Goal: Information Seeking & Learning: Learn about a topic

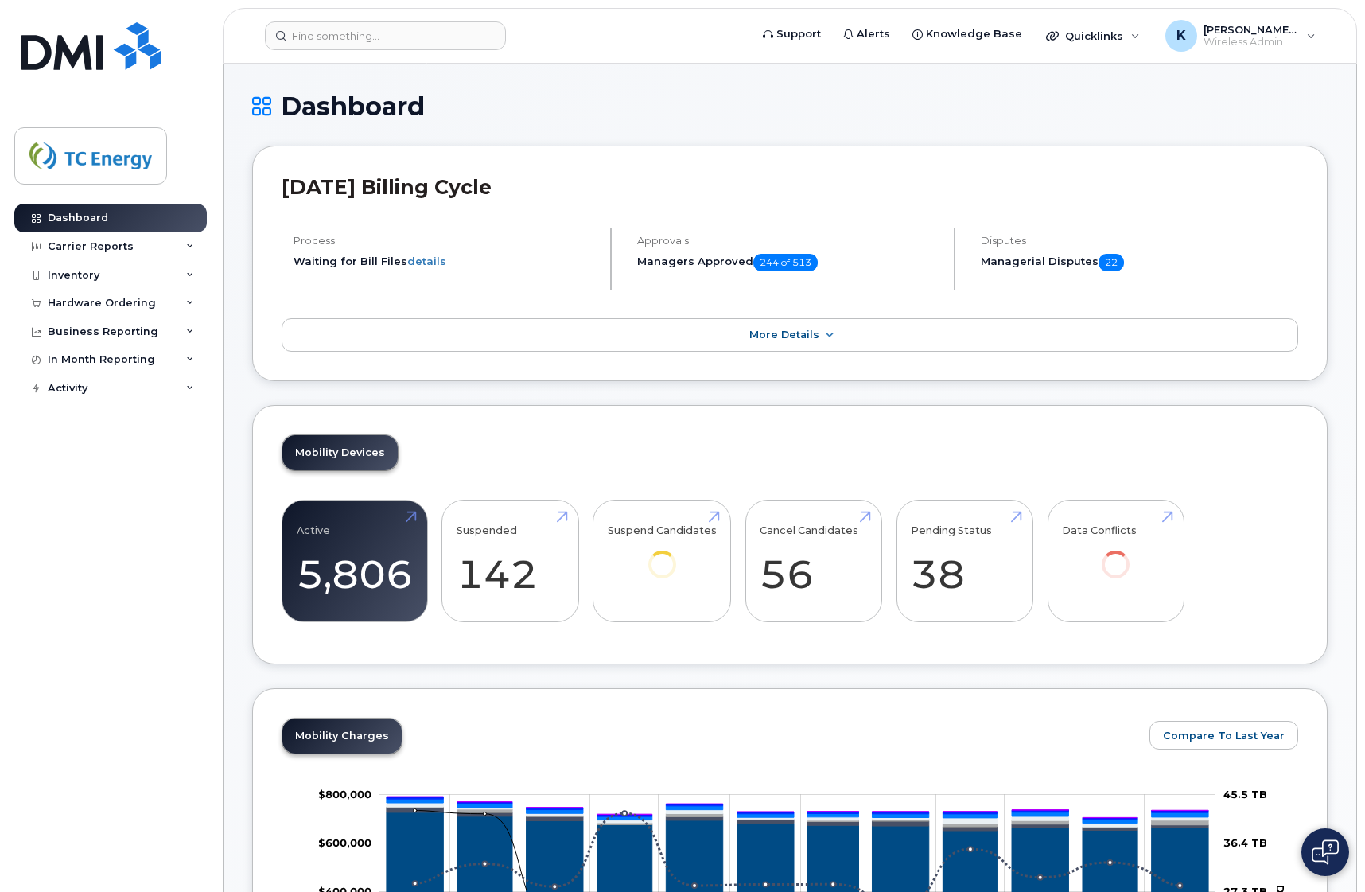
click at [96, 247] on div "Carrier Reports" at bounding box center [91, 246] width 86 height 13
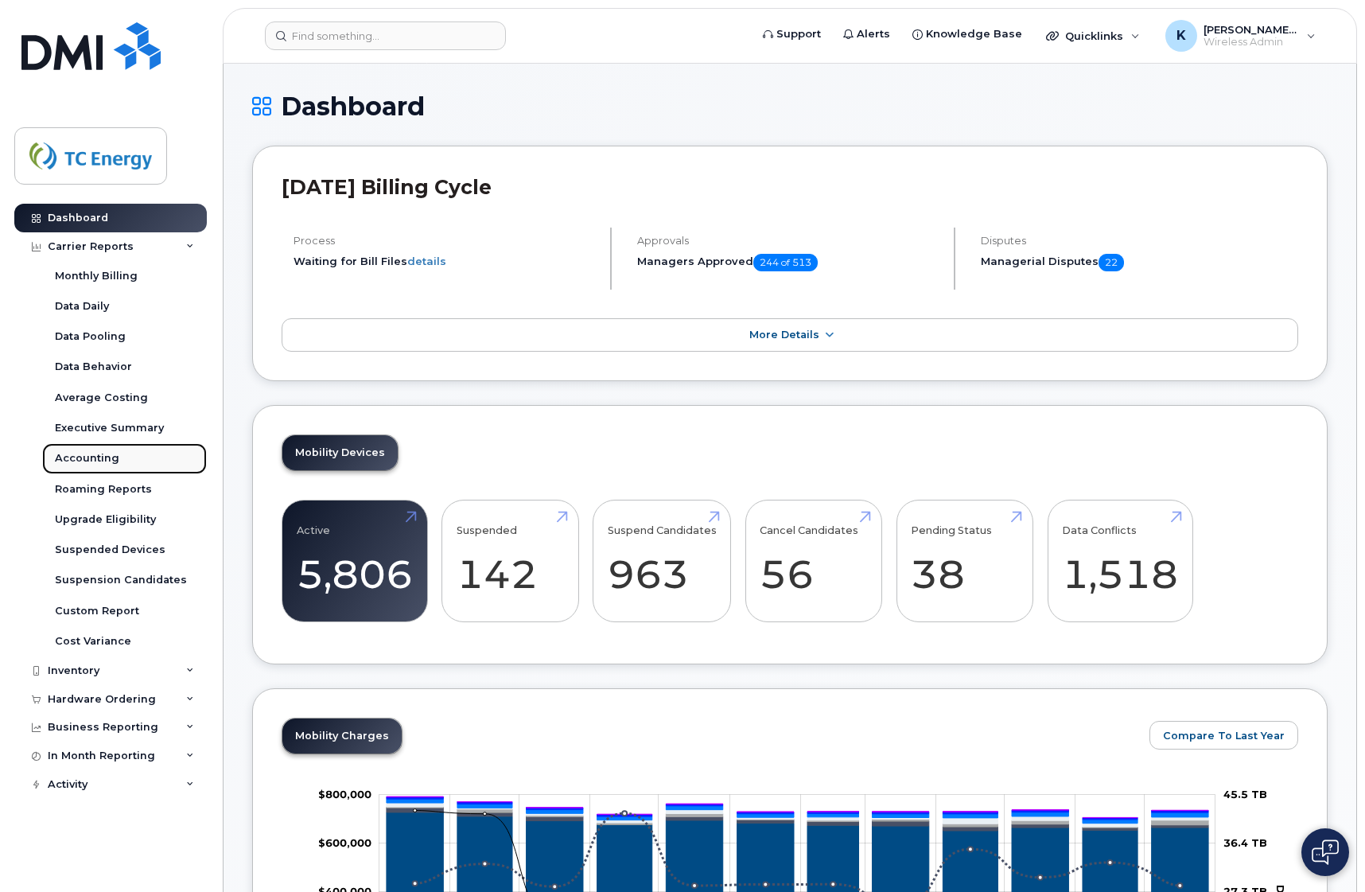
click at [117, 456] on link "Accounting" at bounding box center [124, 458] width 165 height 30
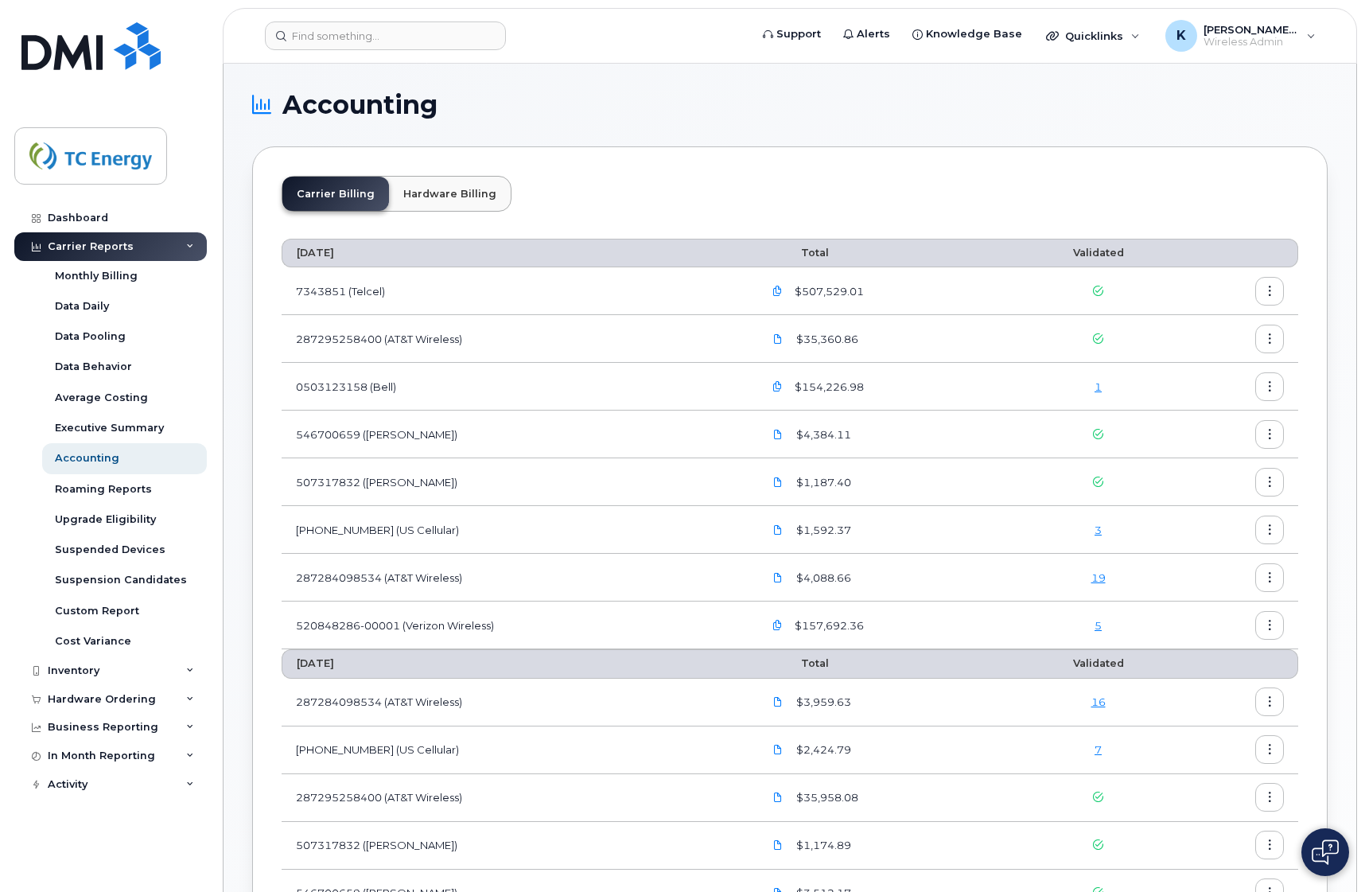
click at [616, 61] on header "Support Alerts Knowledge Base Quicklinks Suspend / Cancel Device Change SIM Car…" at bounding box center [790, 36] width 1134 height 56
click at [124, 424] on div "Executive Summary" at bounding box center [109, 428] width 109 height 14
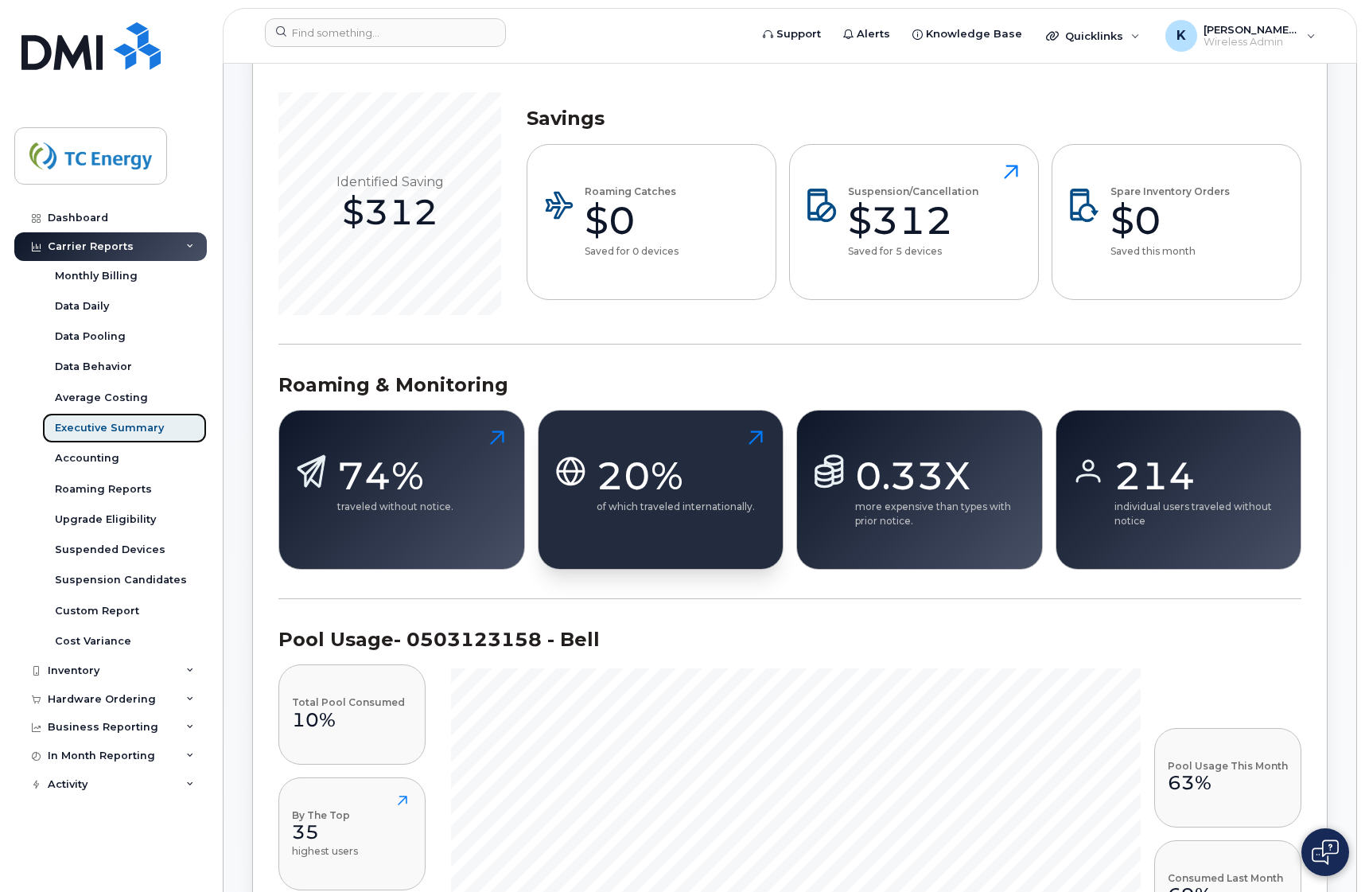
scroll to position [875, 0]
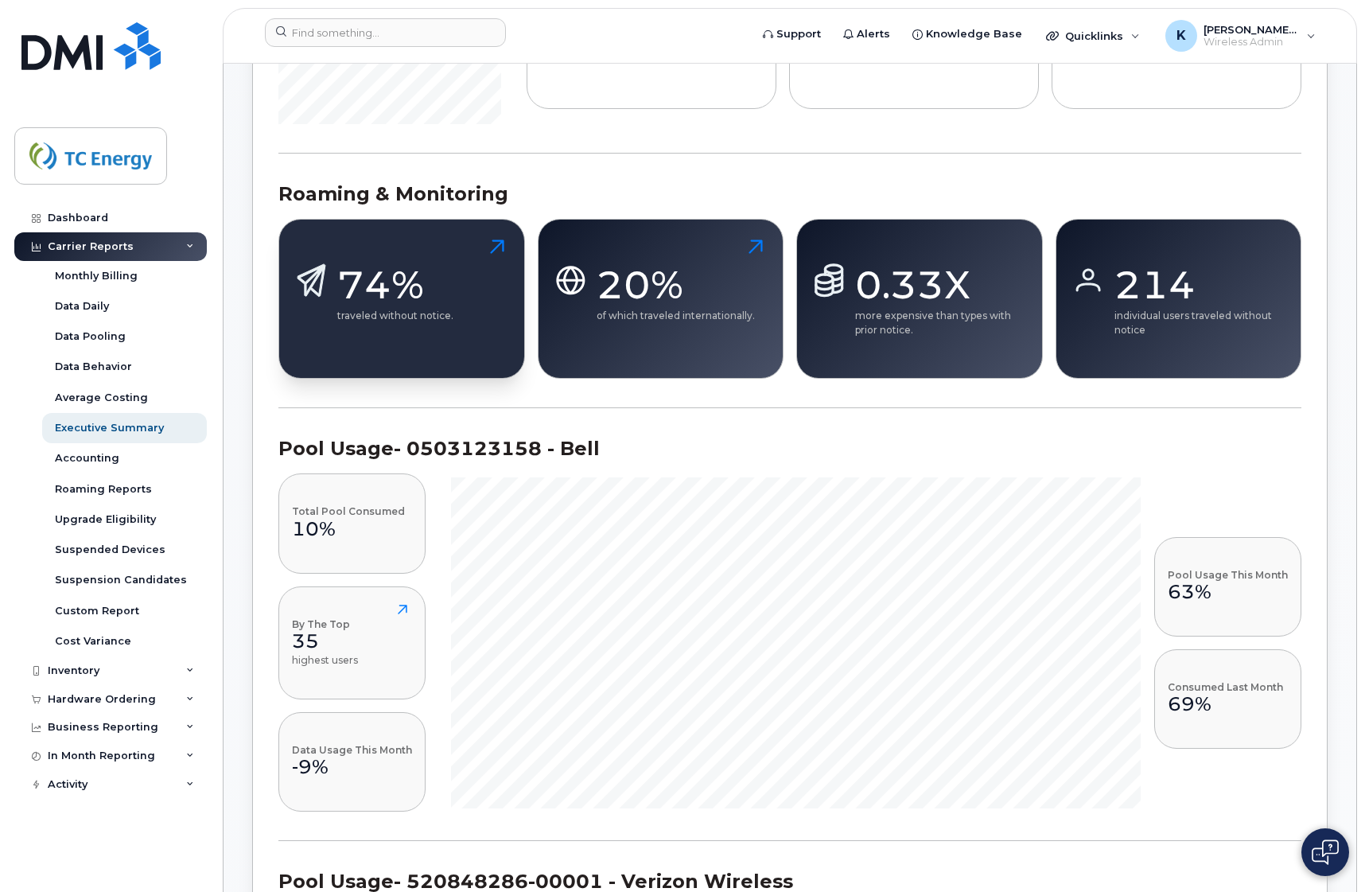
click at [383, 268] on div "74%" at bounding box center [395, 285] width 116 height 48
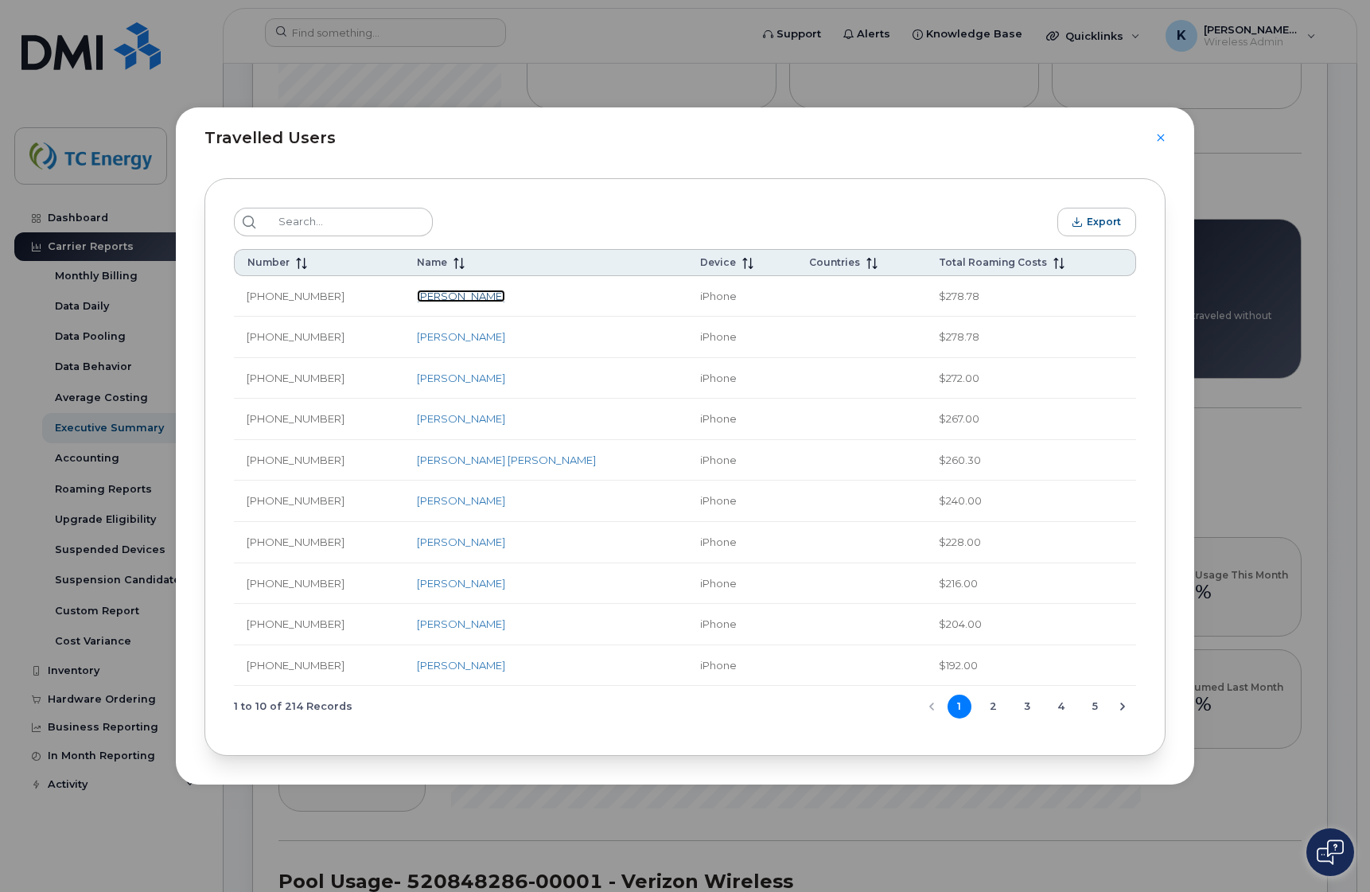
click at [441, 293] on link "[PERSON_NAME]" at bounding box center [461, 296] width 88 height 13
click at [966, 263] on span "Total Roaming Costs" at bounding box center [993, 262] width 108 height 12
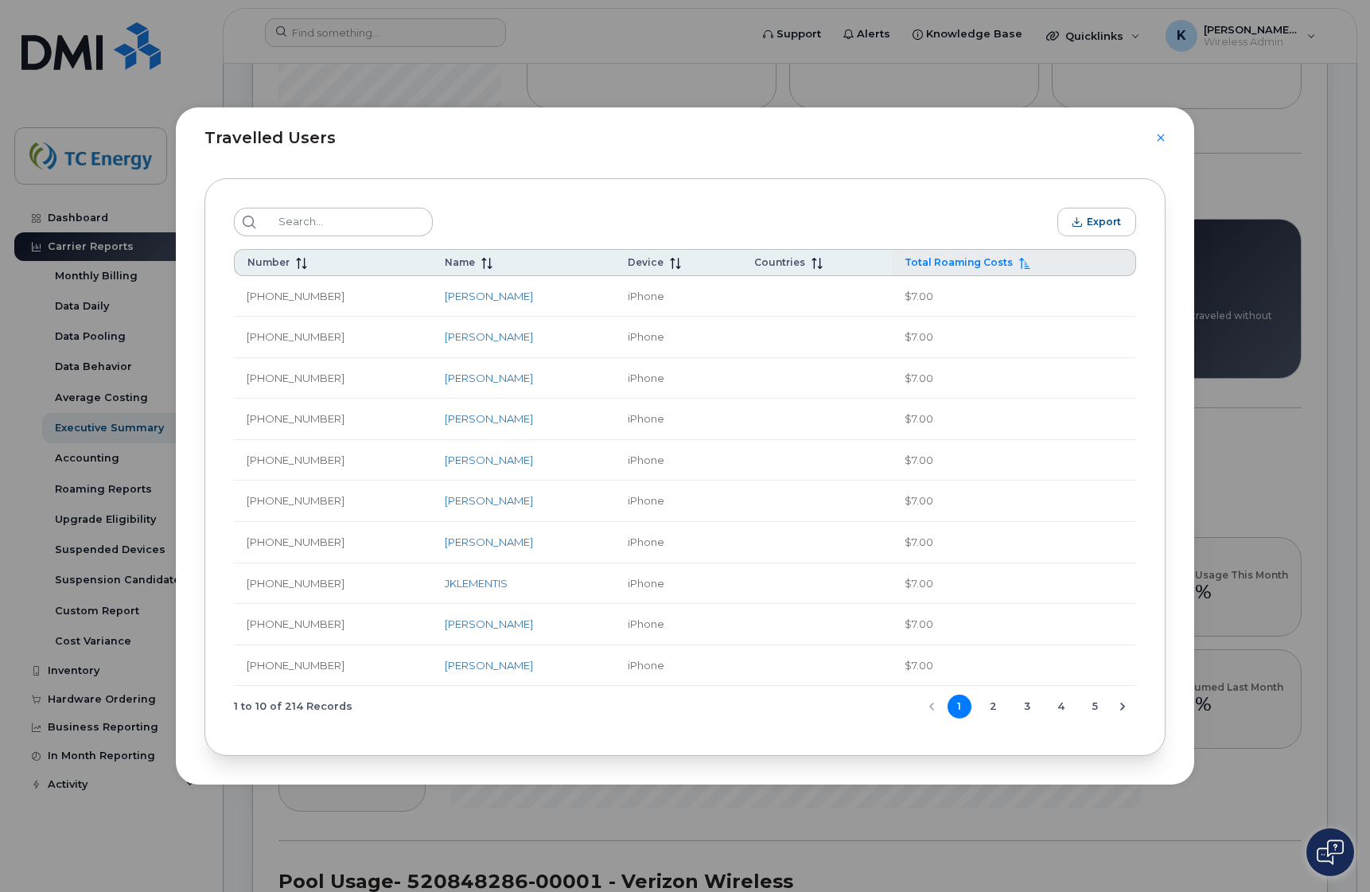
click at [972, 263] on span "Total Roaming Costs" at bounding box center [958, 262] width 108 height 12
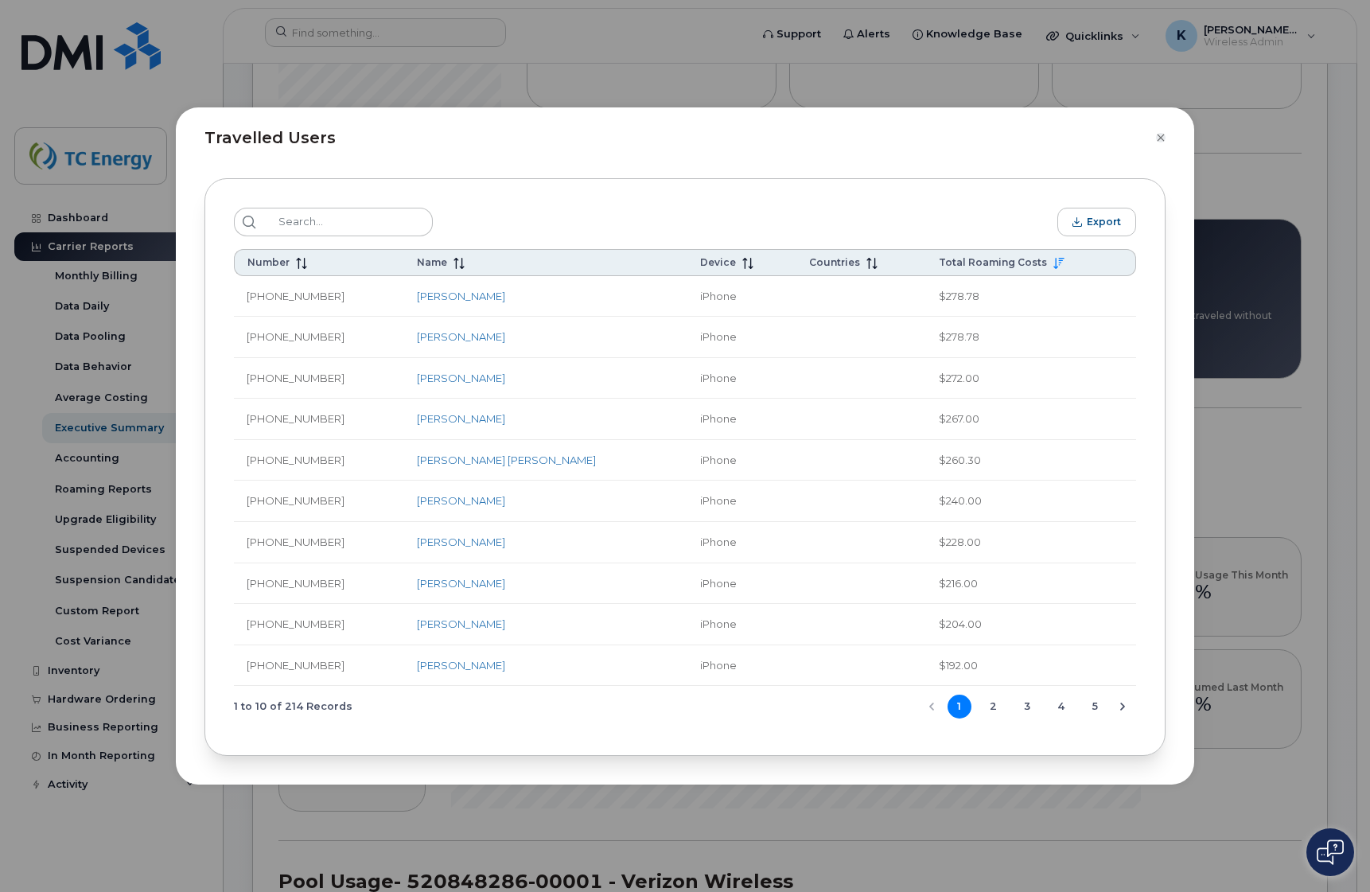
click at [1159, 140] on icon "Close" at bounding box center [1159, 137] width 7 height 7
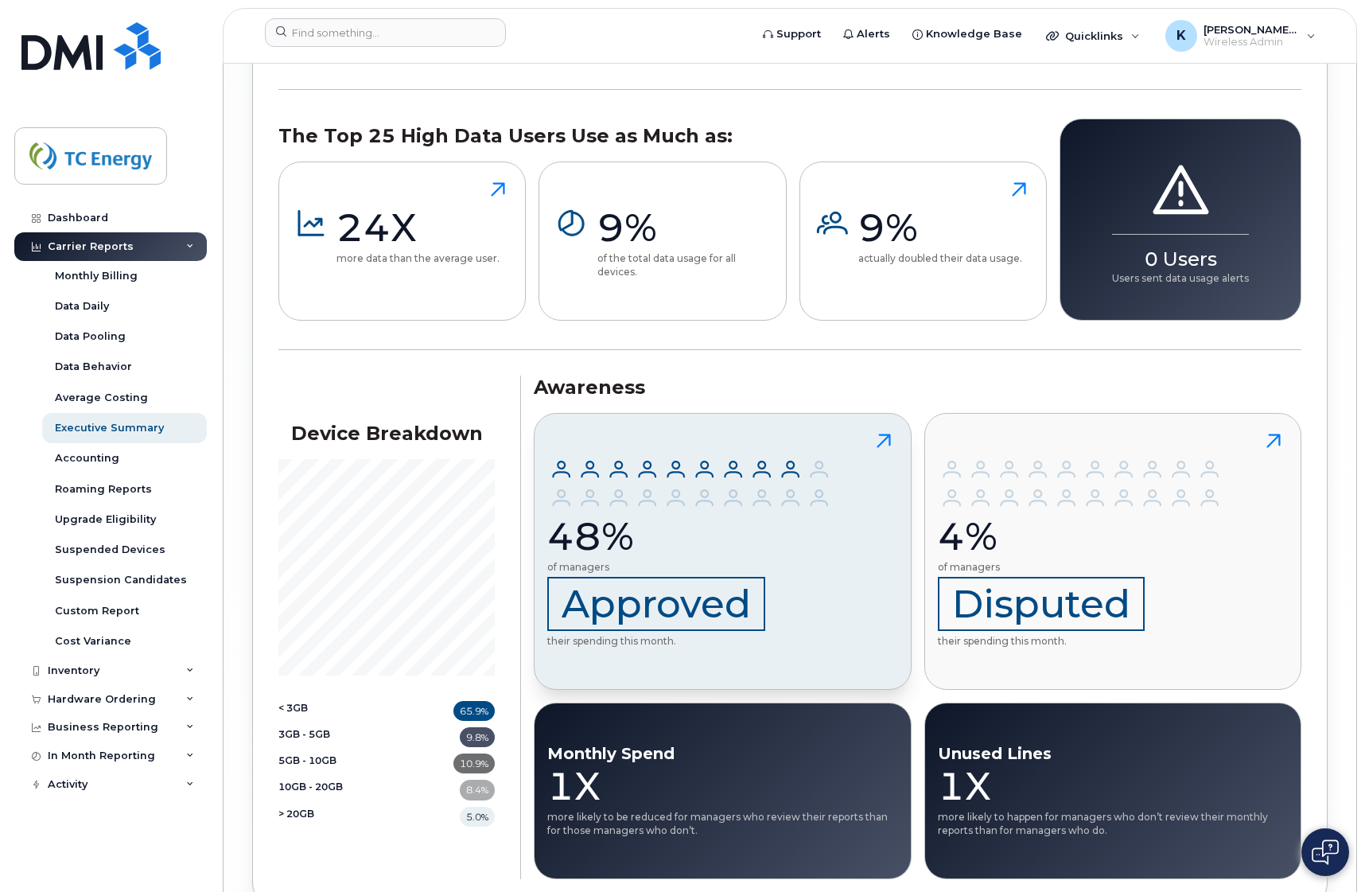
scroll to position [4751, 0]
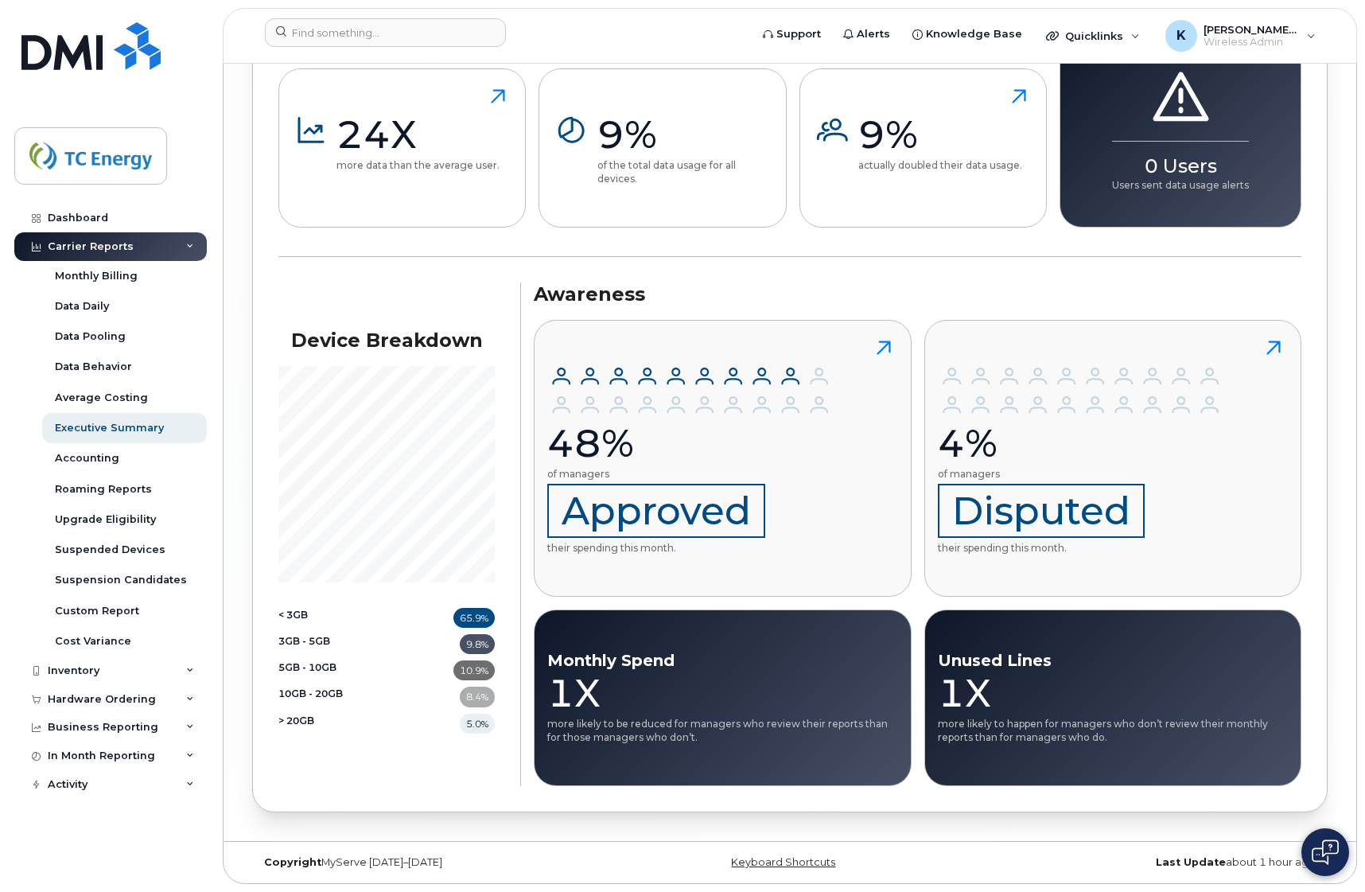
drag, startPoint x: 304, startPoint y: 721, endPoint x: 342, endPoint y: 721, distance: 38.2
click at [304, 720] on span "> 20GB" at bounding box center [296, 723] width 36 height 20
click at [472, 722] on div "5.0%" at bounding box center [477, 723] width 35 height 20
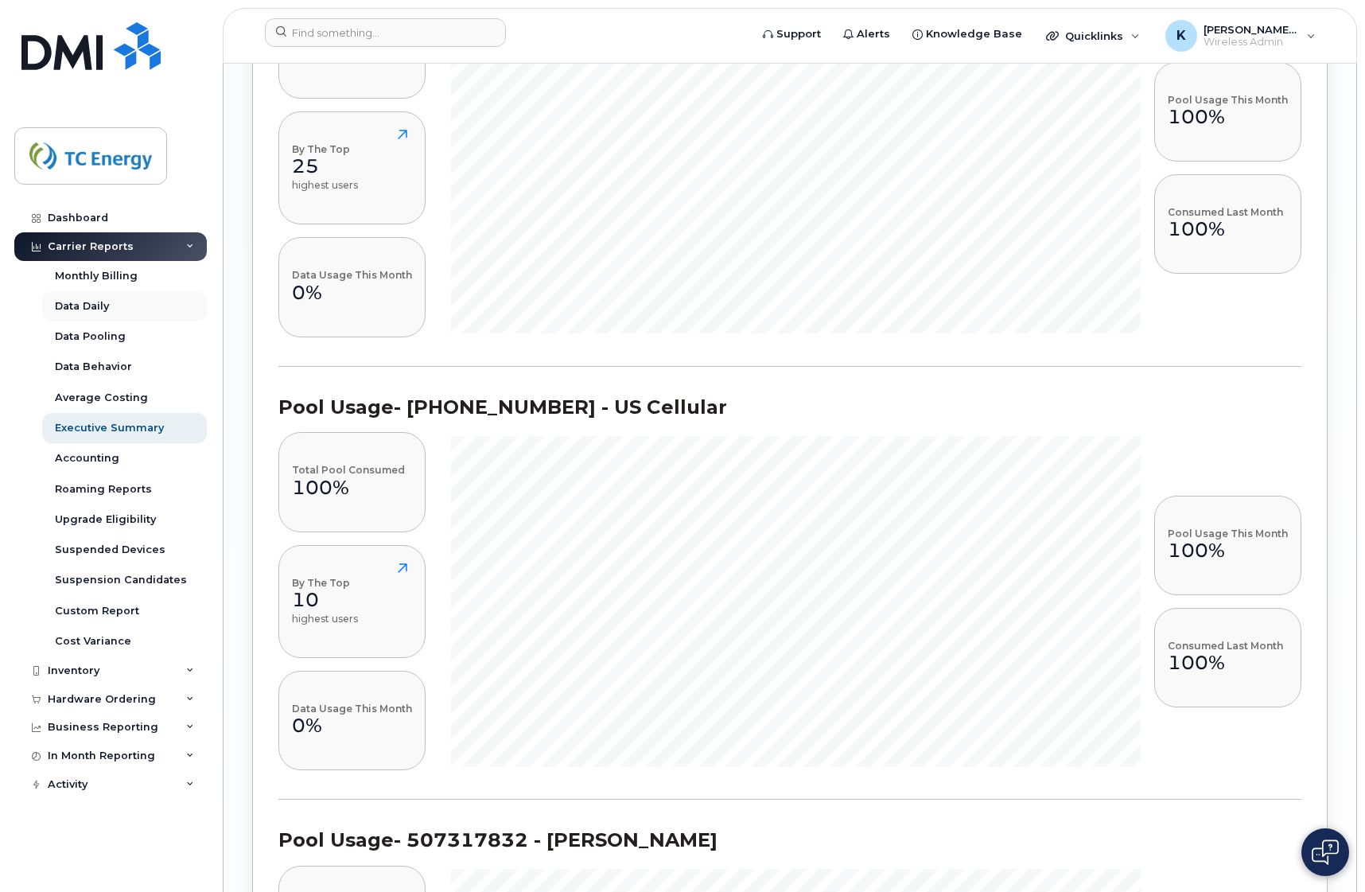
scroll to position [3239, 0]
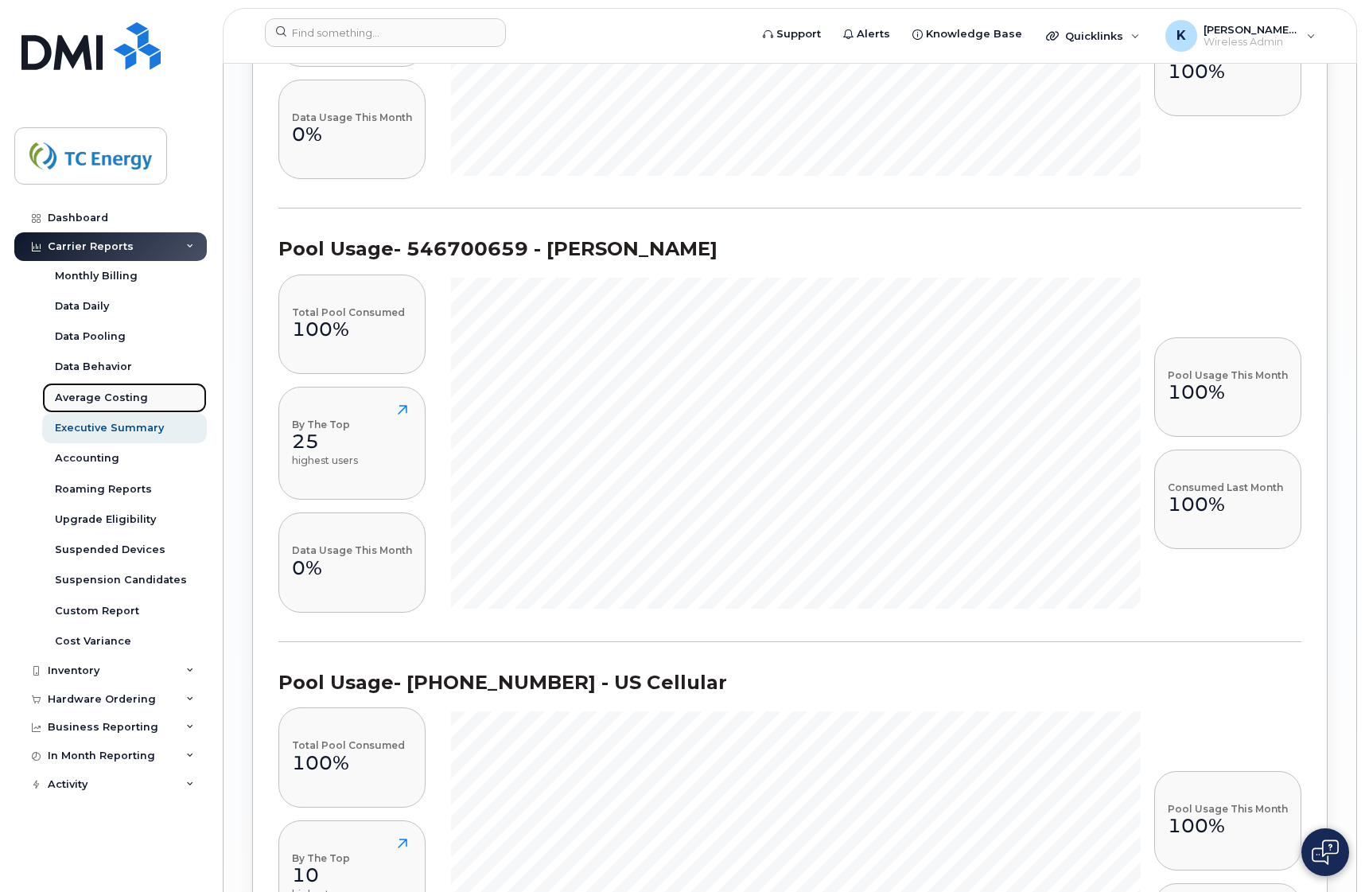
click at [143, 398] on link "Average Costing" at bounding box center [124, 398] width 165 height 30
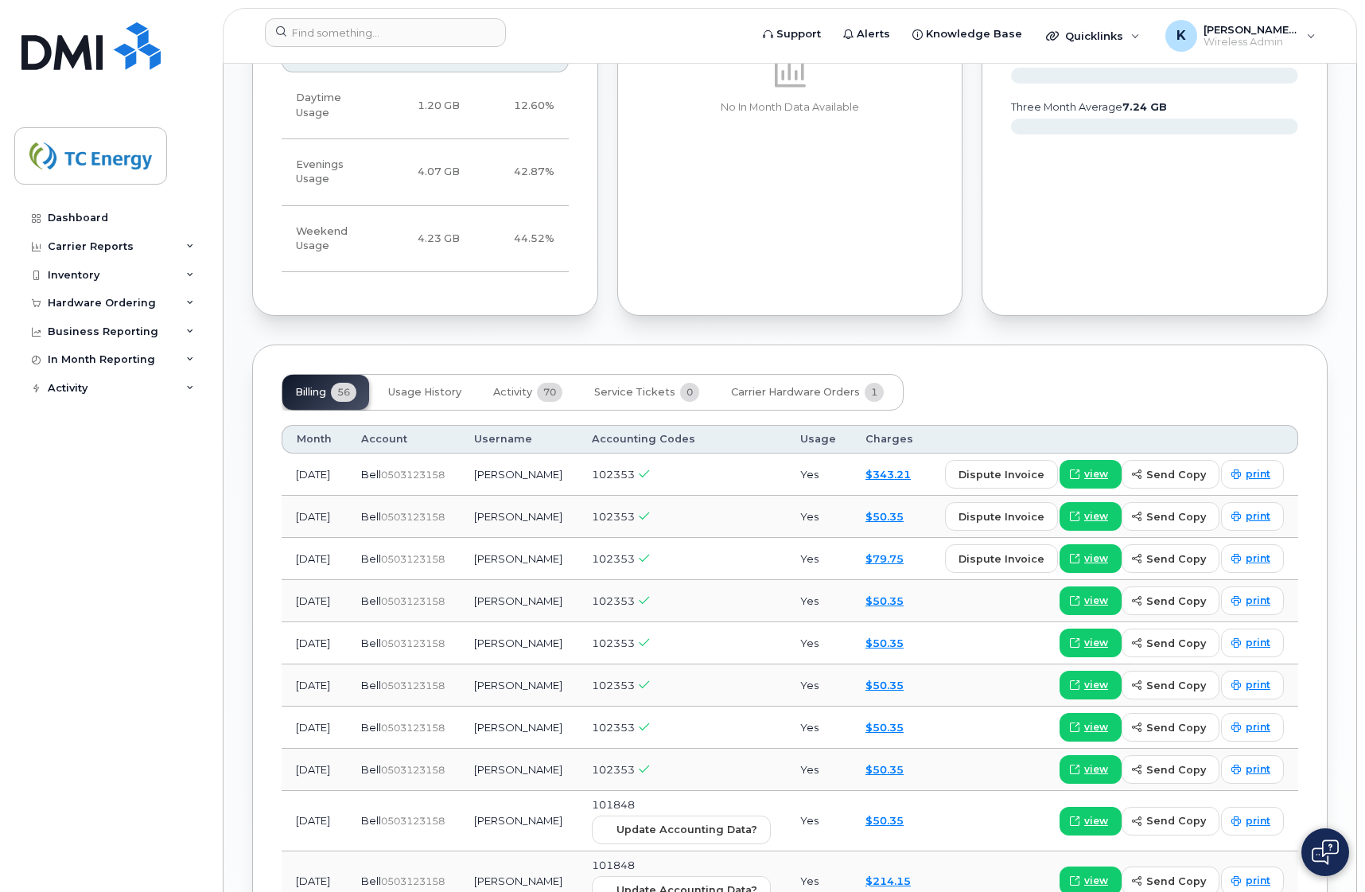
scroll to position [1606, 0]
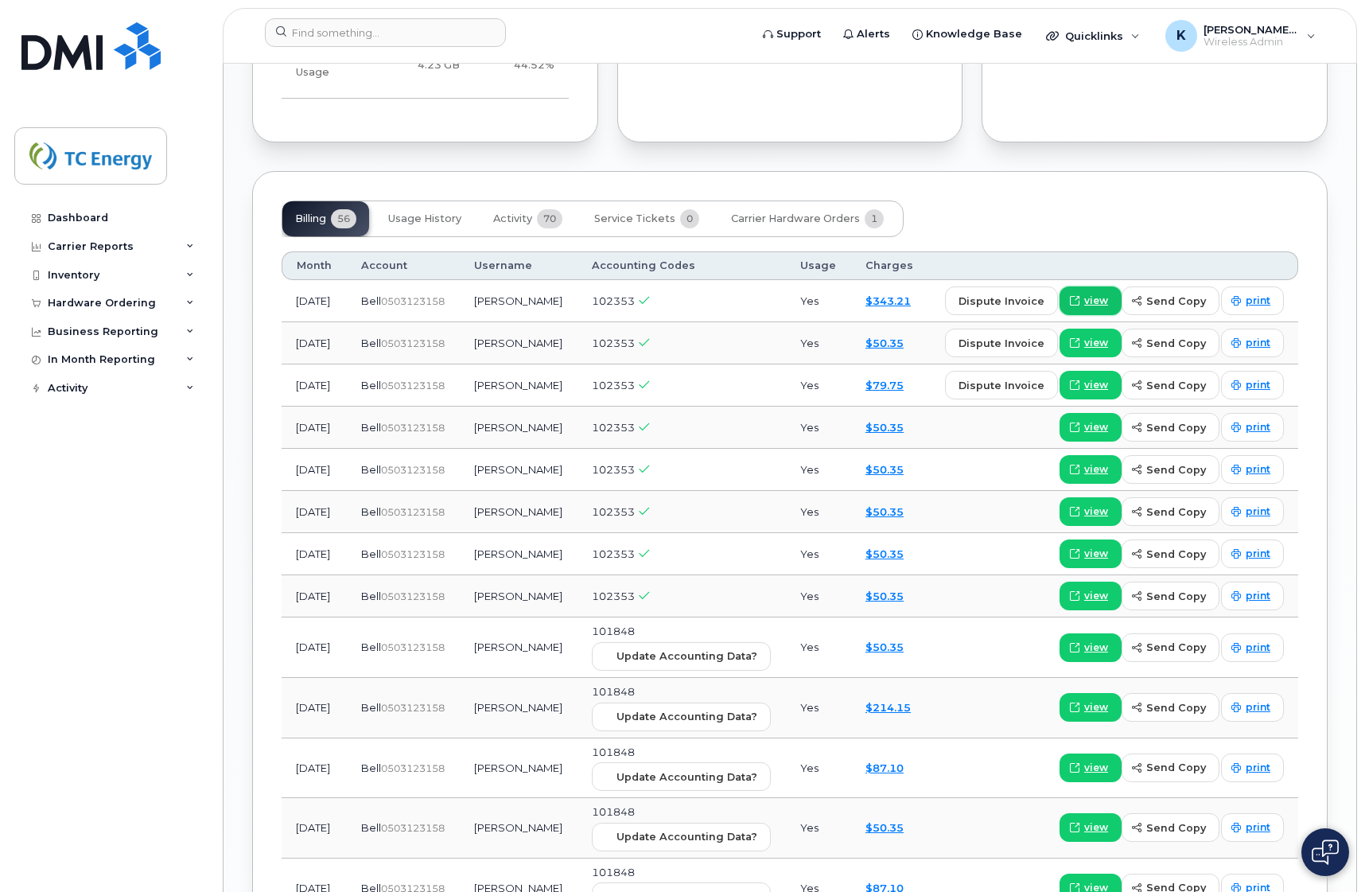
click at [1092, 293] on span "view" at bounding box center [1096, 300] width 24 height 14
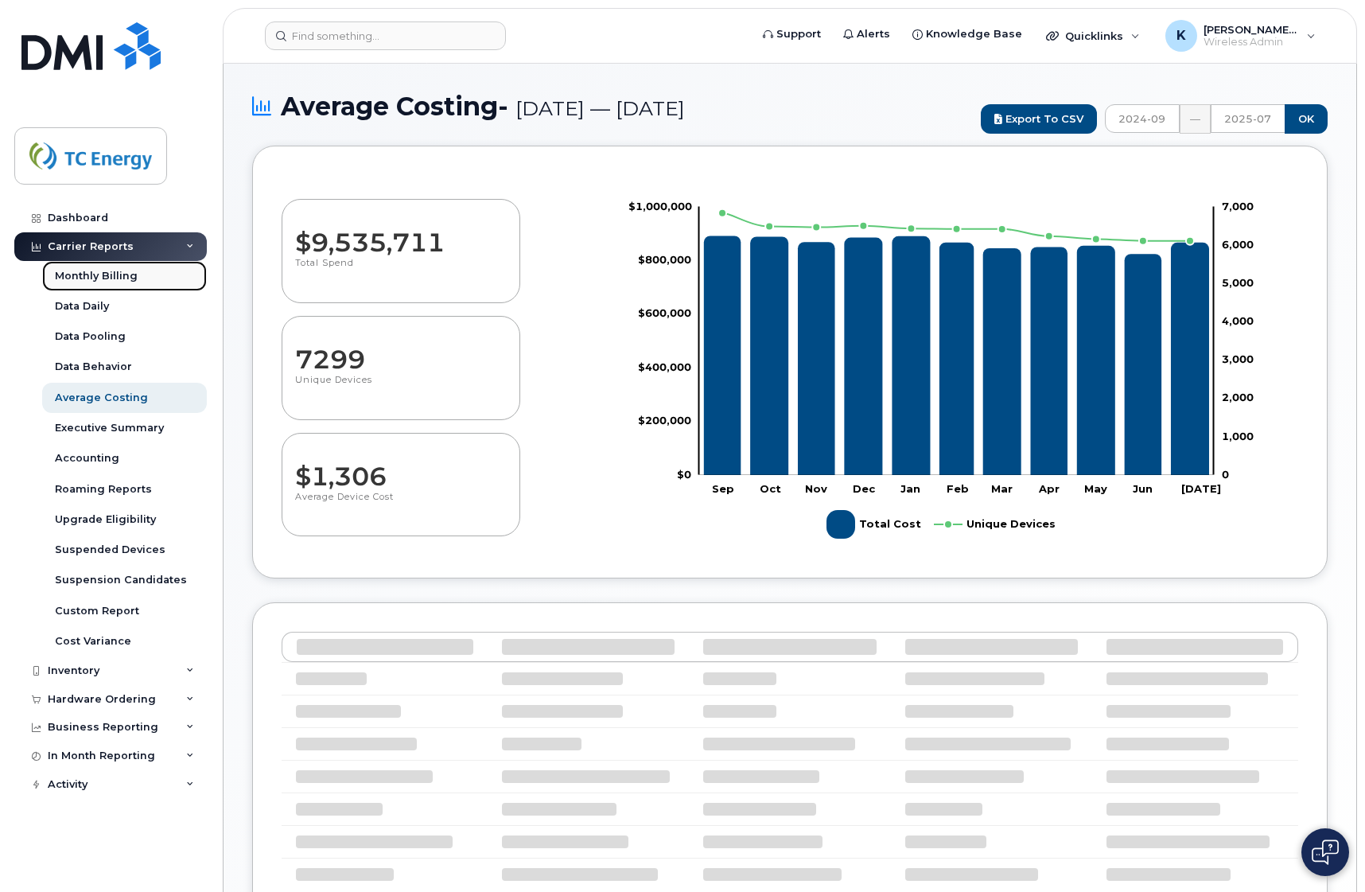
click at [108, 262] on link "Monthly Billing" at bounding box center [124, 276] width 165 height 30
select select "100"
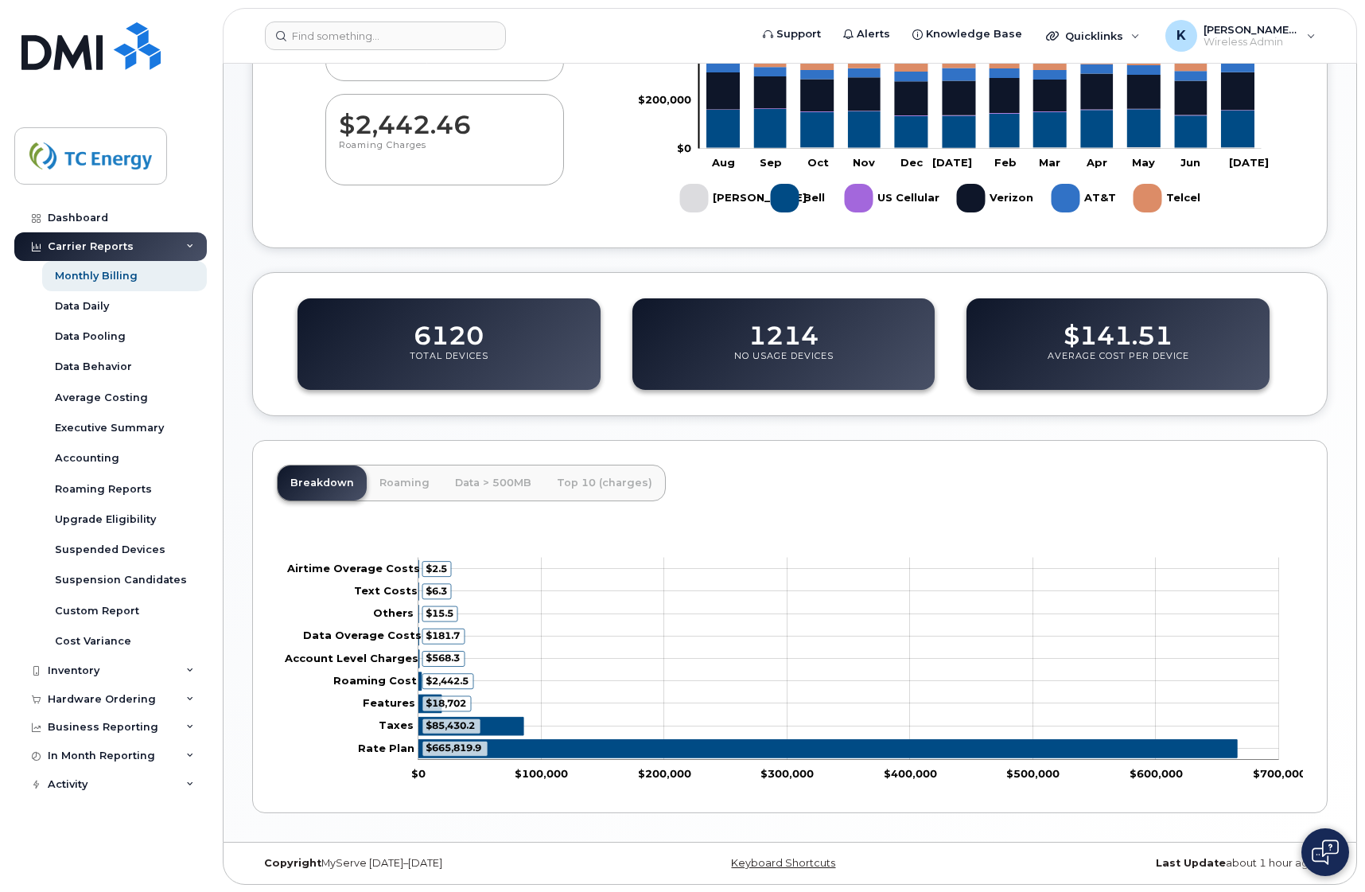
scroll to position [356, 0]
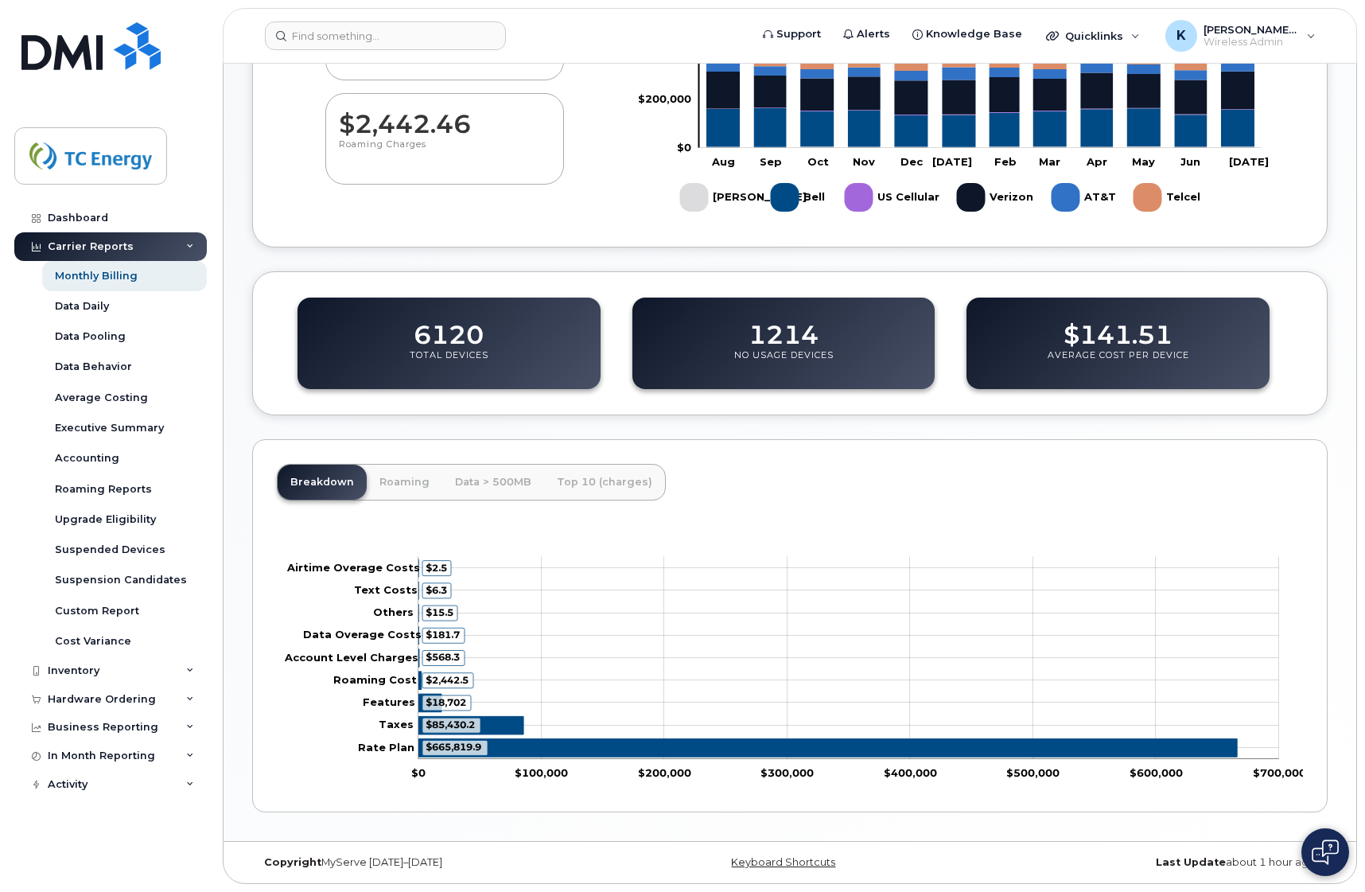
drag, startPoint x: 745, startPoint y: 717, endPoint x: 642, endPoint y: 617, distance: 143.4
click at [642, 620] on rect "Chart" at bounding box center [848, 658] width 861 height 202
